Goal: Check status: Check status

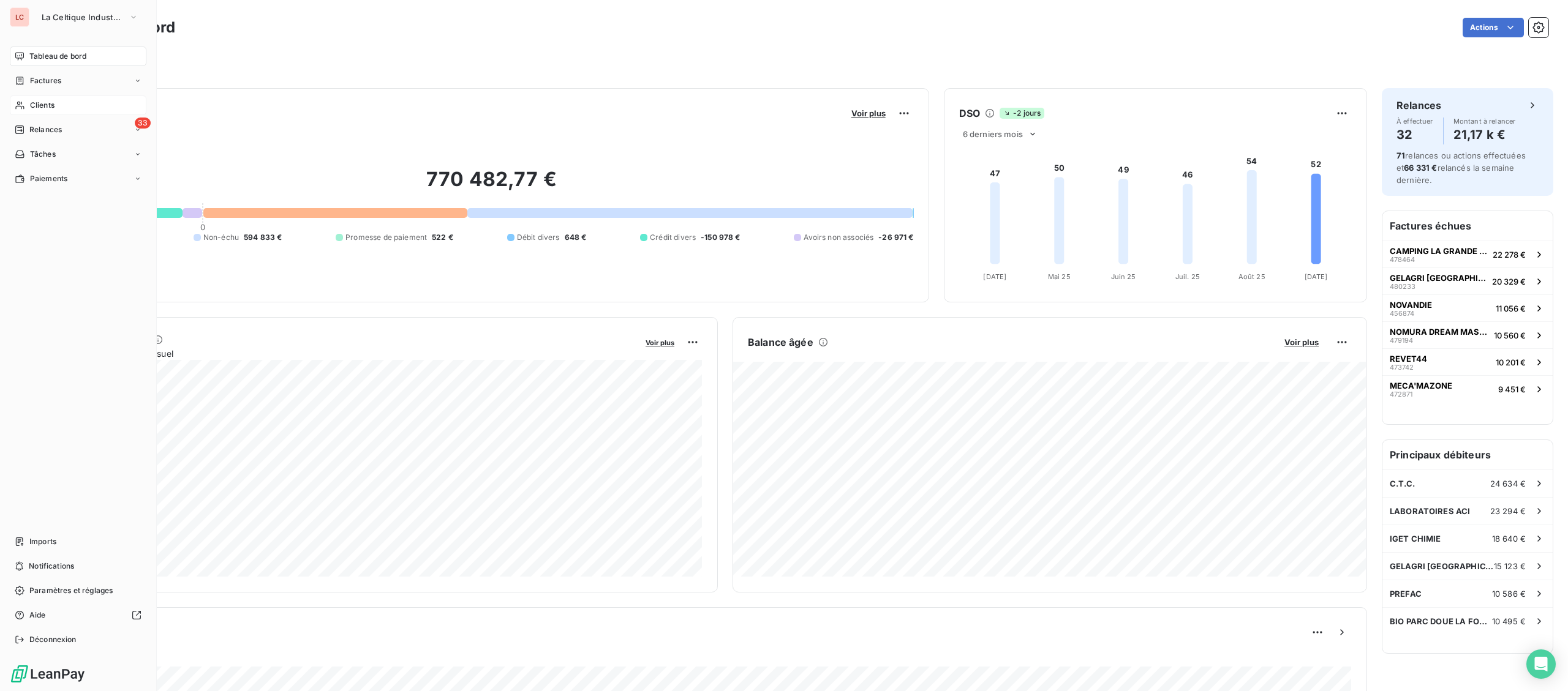
click at [24, 111] on div "Clients" at bounding box center [78, 105] width 137 height 20
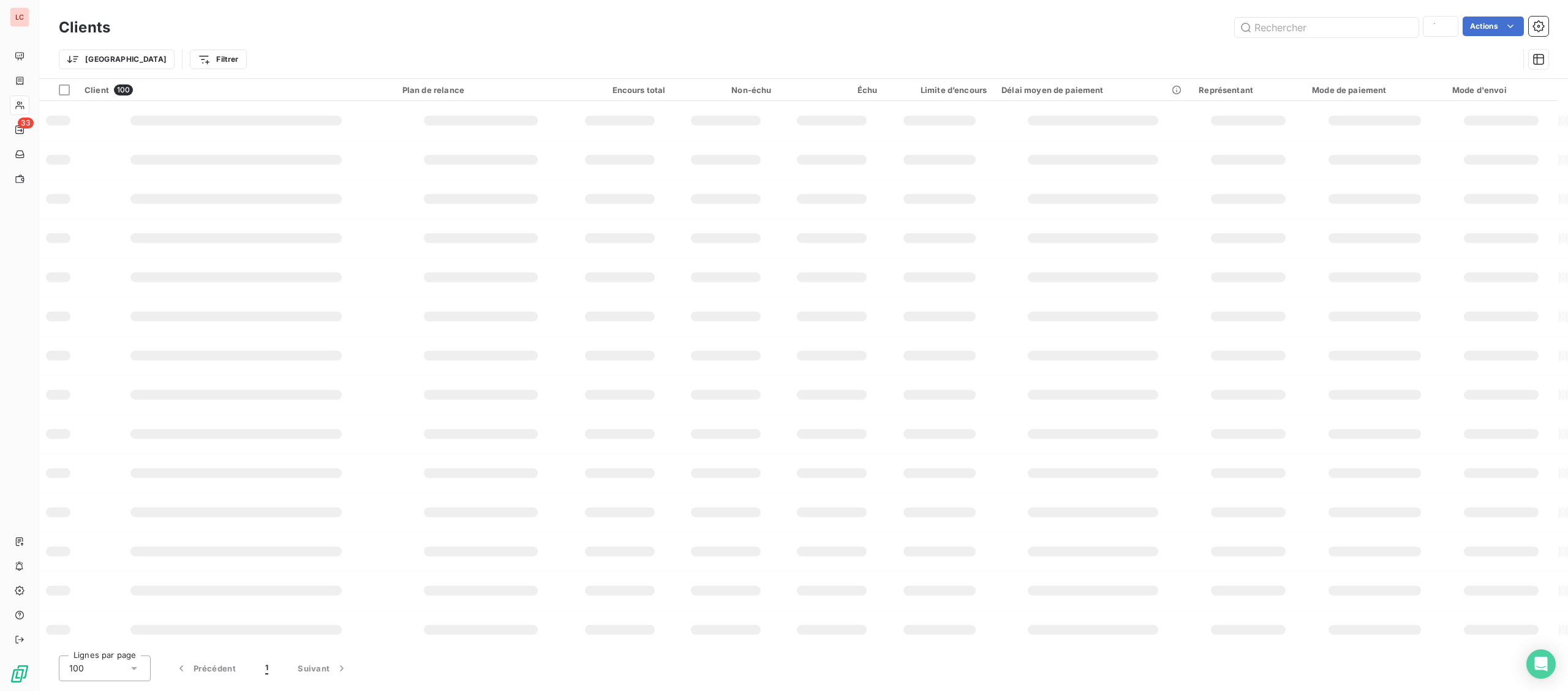
type input "0710488"
click at [1296, 32] on input "text" at bounding box center [1327, 27] width 184 height 20
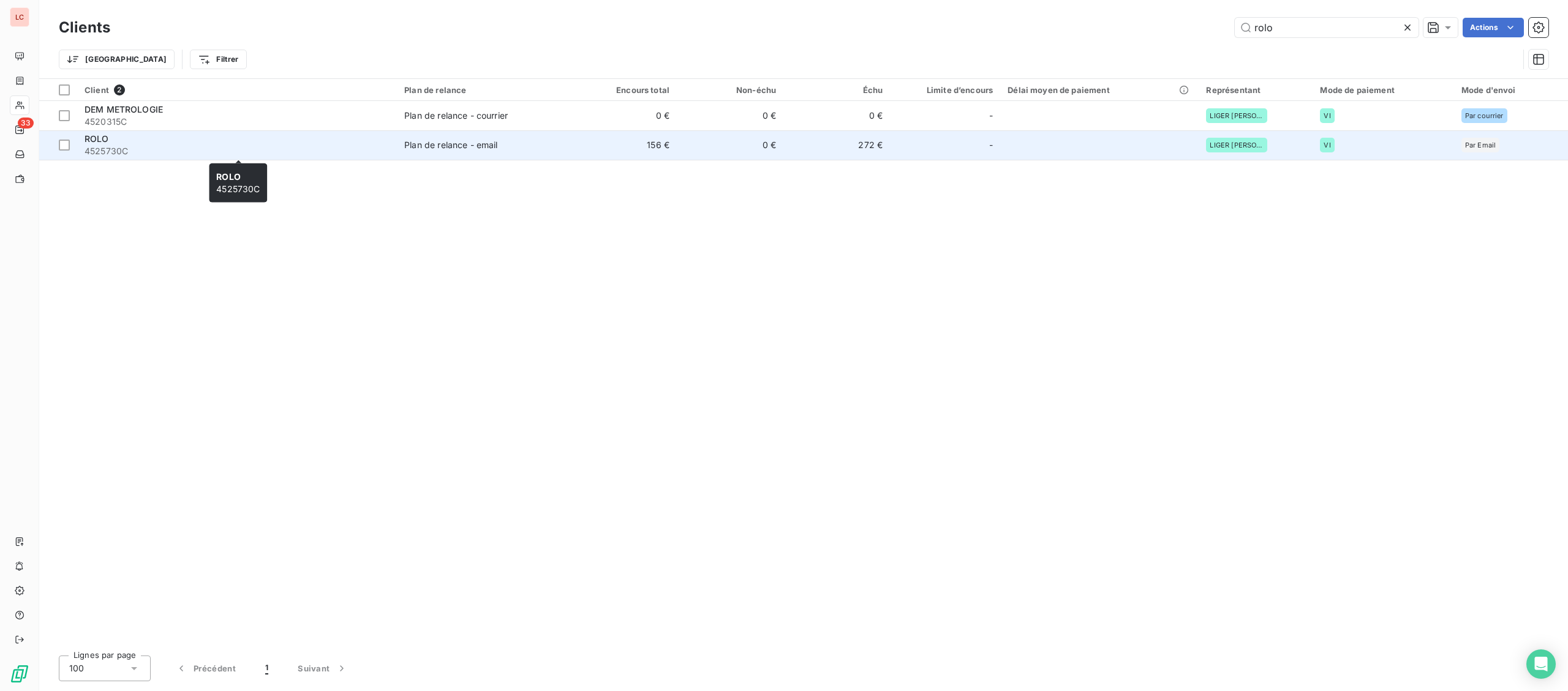
type input "rolo"
click at [263, 146] on span "4525730C" at bounding box center [236, 151] width 305 height 12
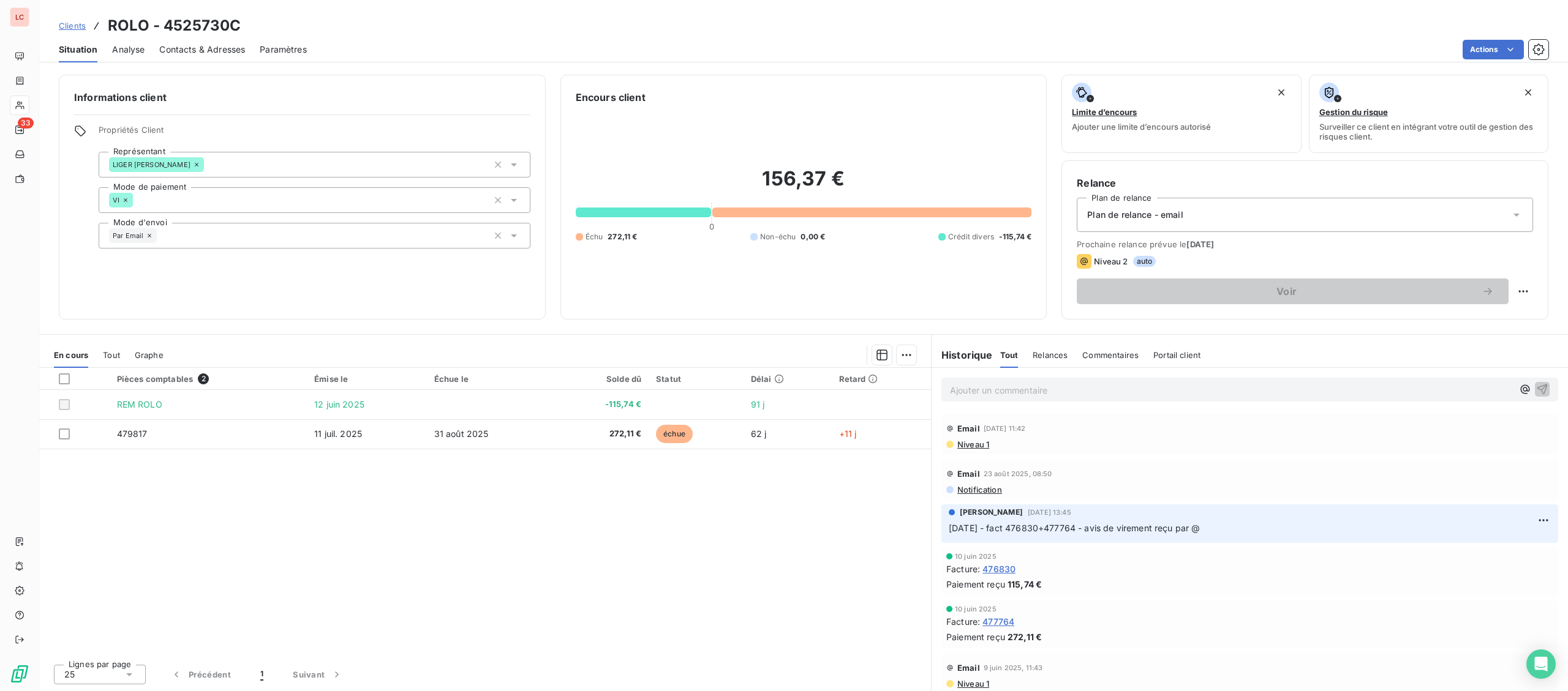
click at [984, 396] on p "Ajouter un commentaire ﻿" at bounding box center [1231, 390] width 563 height 15
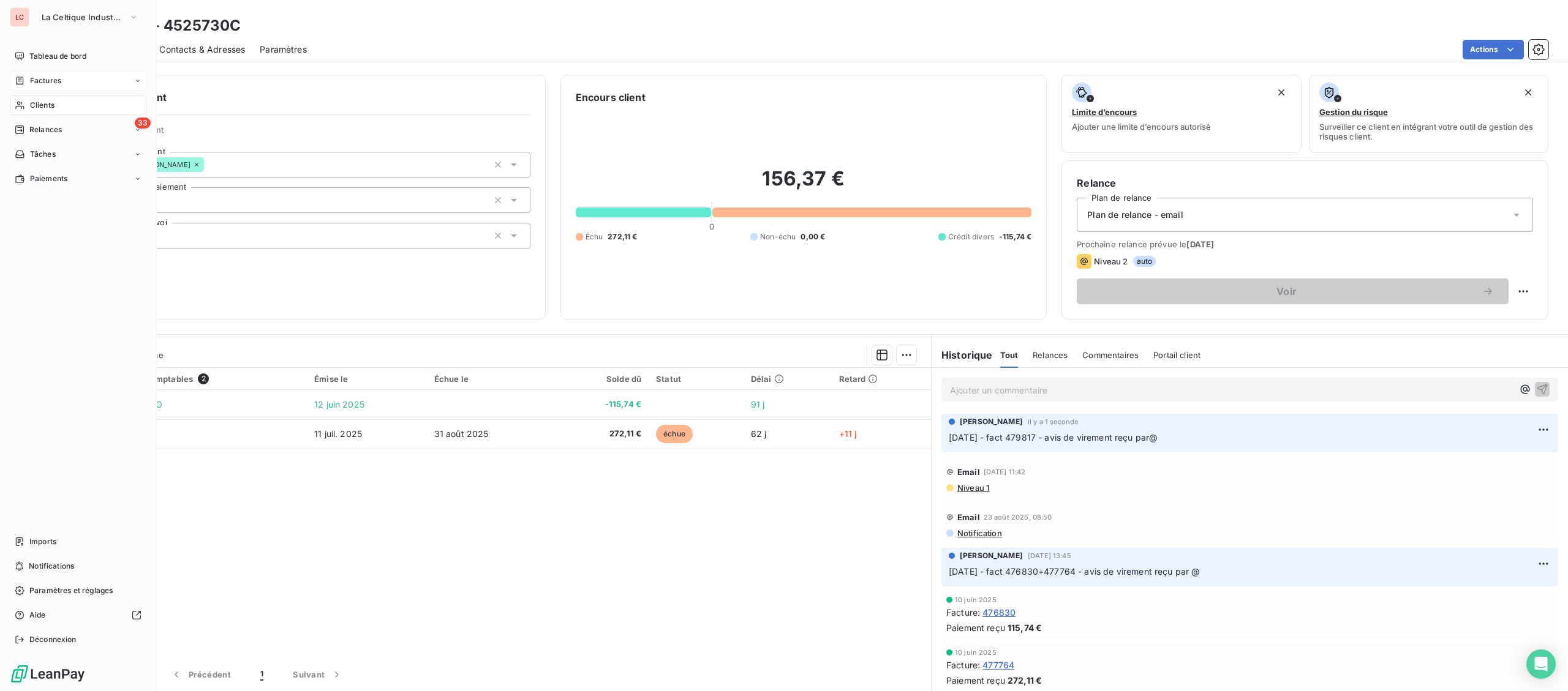
click at [63, 86] on div "Factures" at bounding box center [78, 80] width 137 height 20
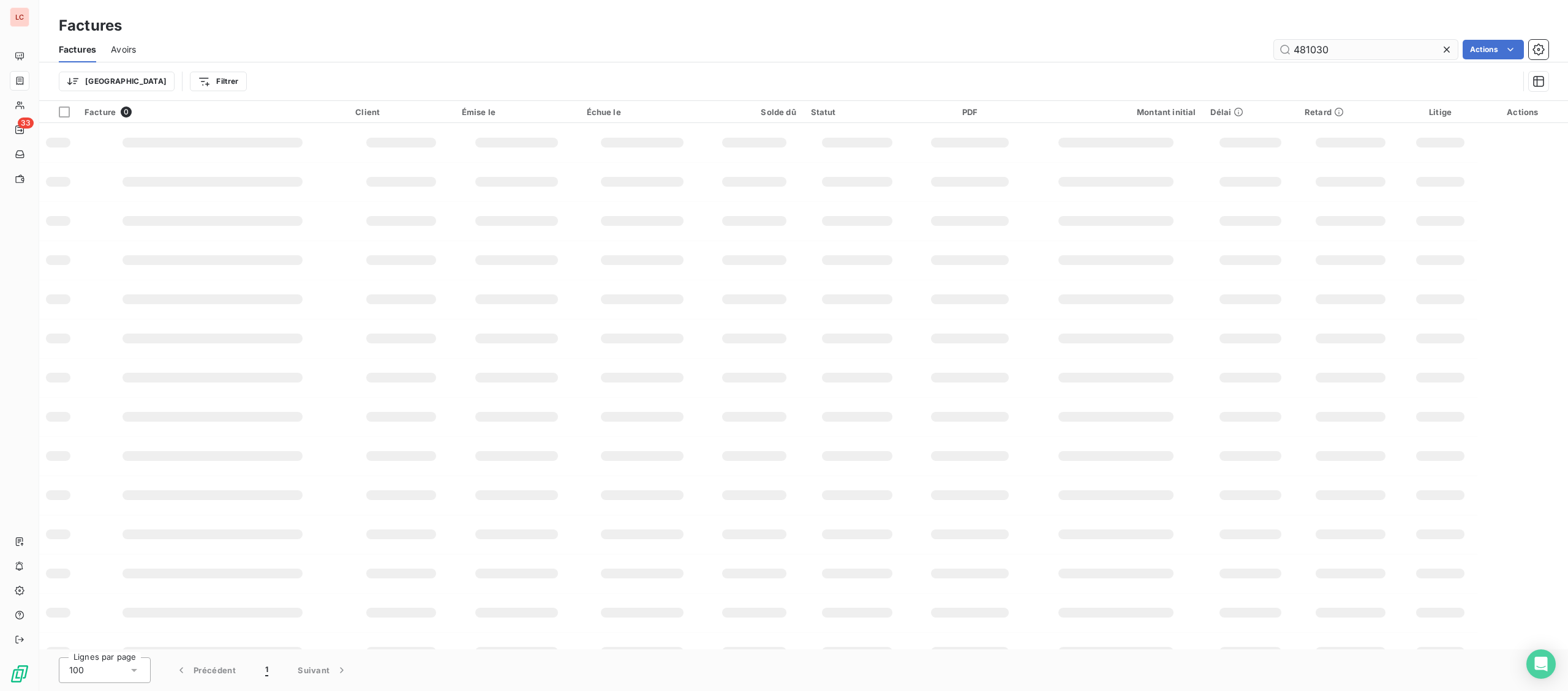
drag, startPoint x: 1342, startPoint y: 53, endPoint x: 1214, endPoint y: 49, distance: 128.1
click at [1274, 49] on input "481030" at bounding box center [1366, 49] width 184 height 20
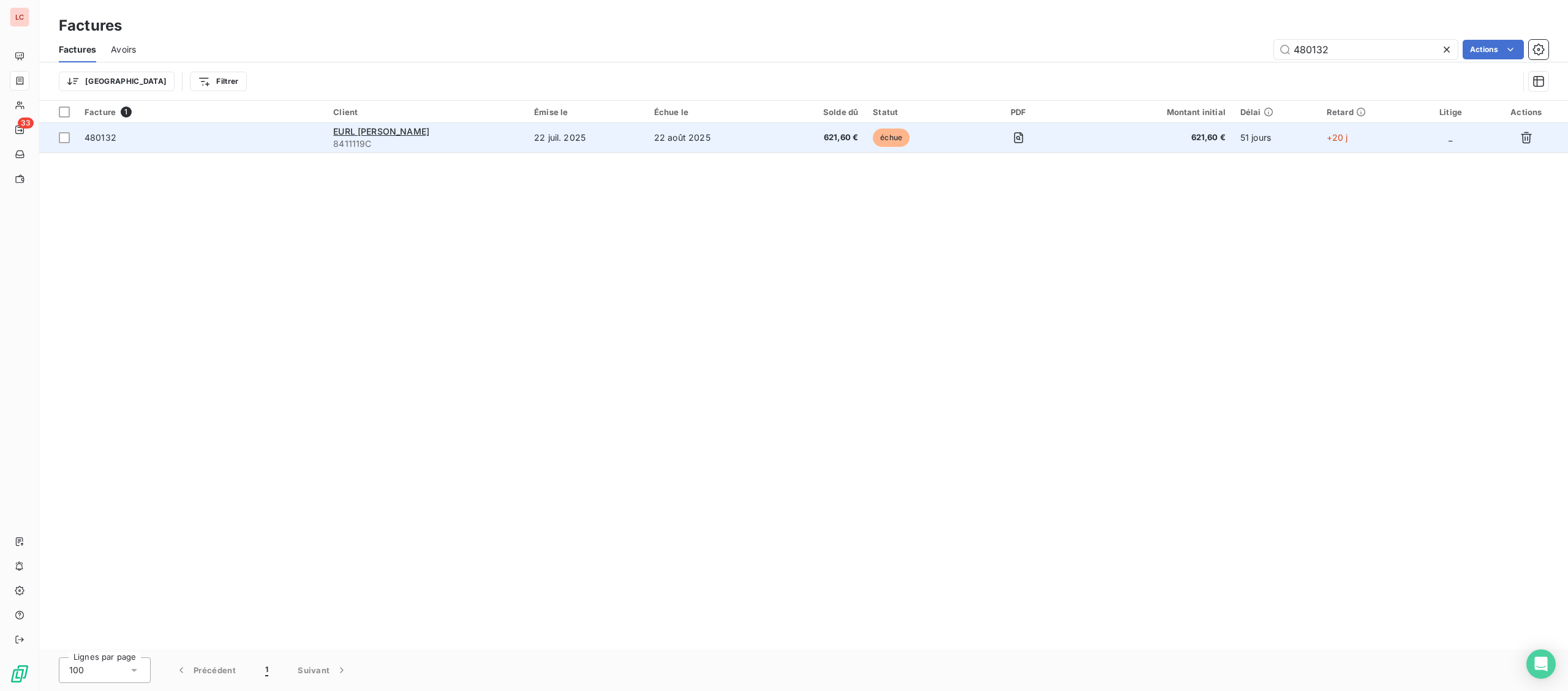
type input "480132"
click at [240, 145] on td "480132" at bounding box center [202, 137] width 248 height 29
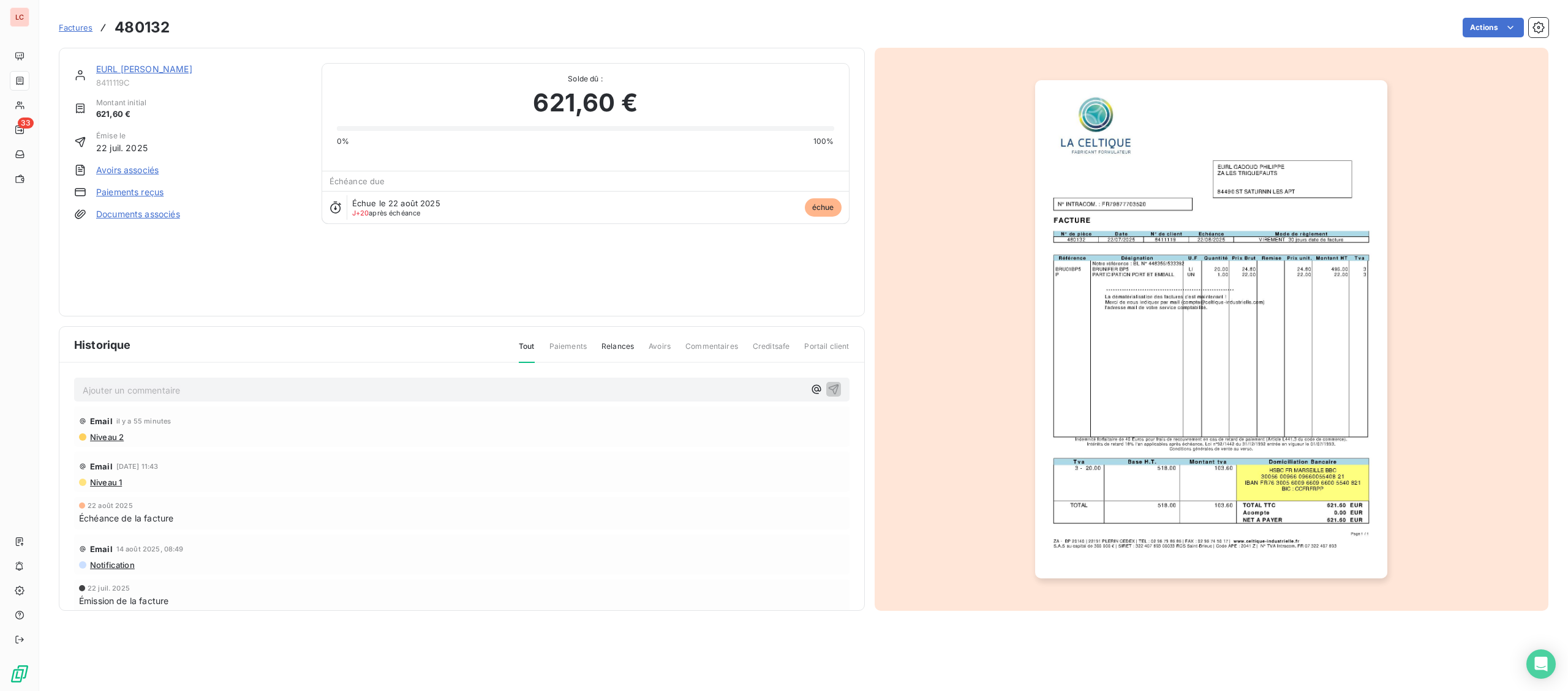
click at [172, 60] on div "[PERSON_NAME] 8411119C Montant initial 621,60 € Émise le [DATE] Avoirs associés…" at bounding box center [462, 182] width 806 height 269
click at [172, 61] on div "[PERSON_NAME] 8411119C Montant initial 621,60 € Émise le [DATE] Avoirs associés…" at bounding box center [462, 182] width 806 height 269
click at [169, 61] on div "[PERSON_NAME] 8411119C Montant initial 621,60 € Émise le [DATE] Avoirs associés…" at bounding box center [462, 182] width 806 height 269
click at [166, 65] on link "EURL [PERSON_NAME]" at bounding box center [145, 69] width 96 height 10
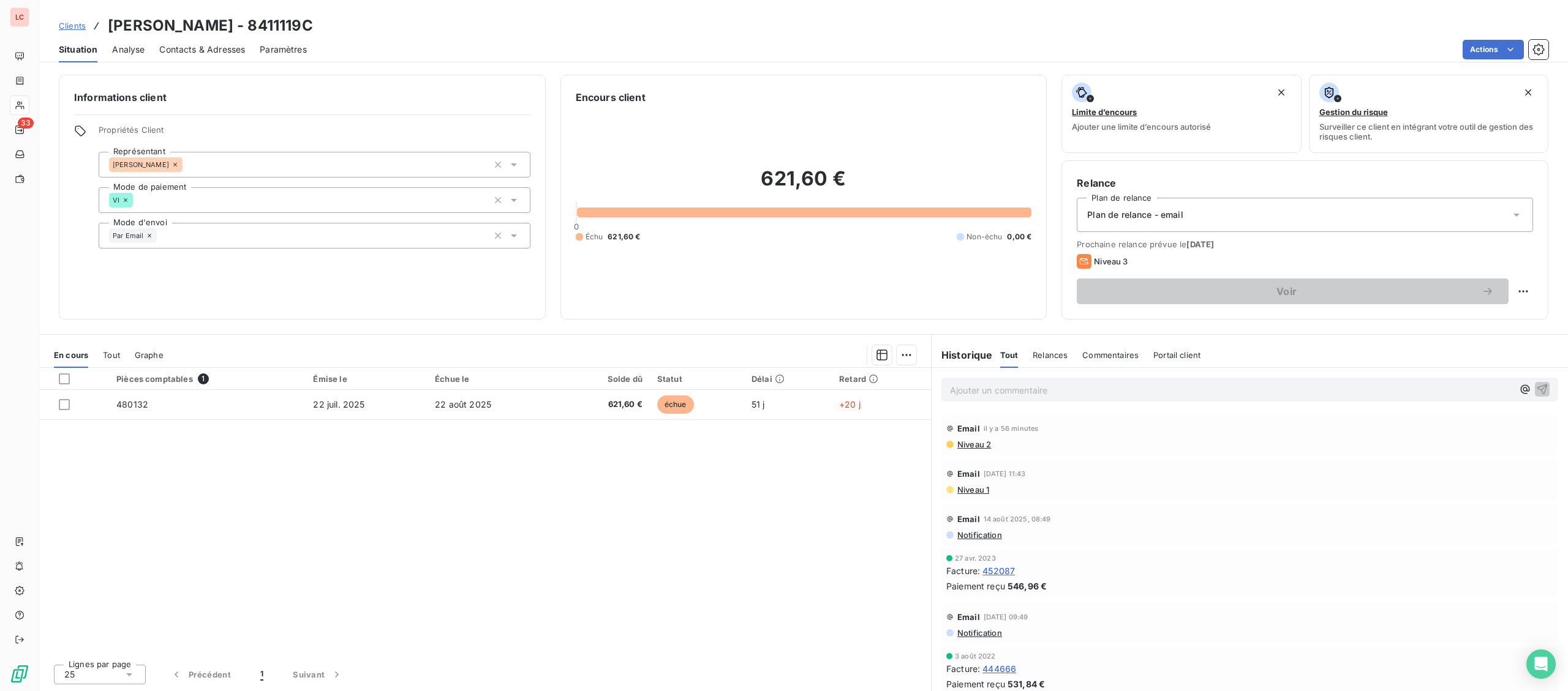
click at [1038, 396] on p "Ajouter un commentaire ﻿" at bounding box center [1231, 390] width 563 height 15
click at [1117, 396] on p "[DATE] - fact 480132 - @ client "" at bounding box center [1231, 390] width 563 height 14
